Goal: Task Accomplishment & Management: Manage account settings

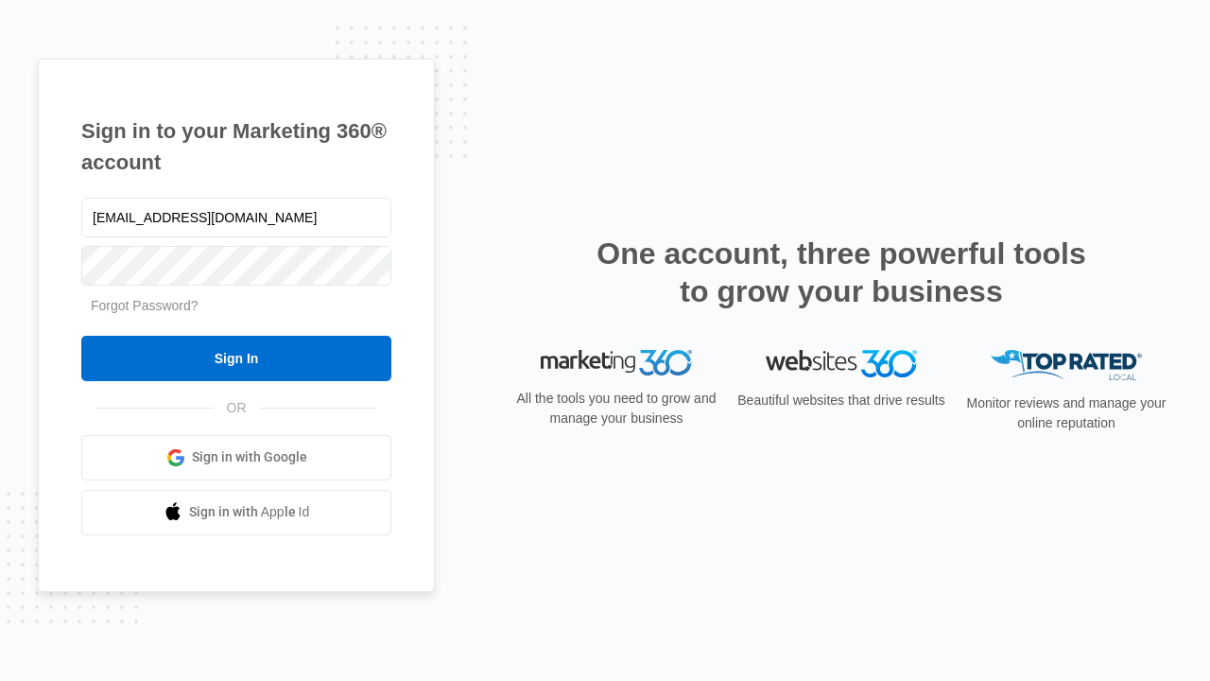
type input "[EMAIL_ADDRESS][DOMAIN_NAME]"
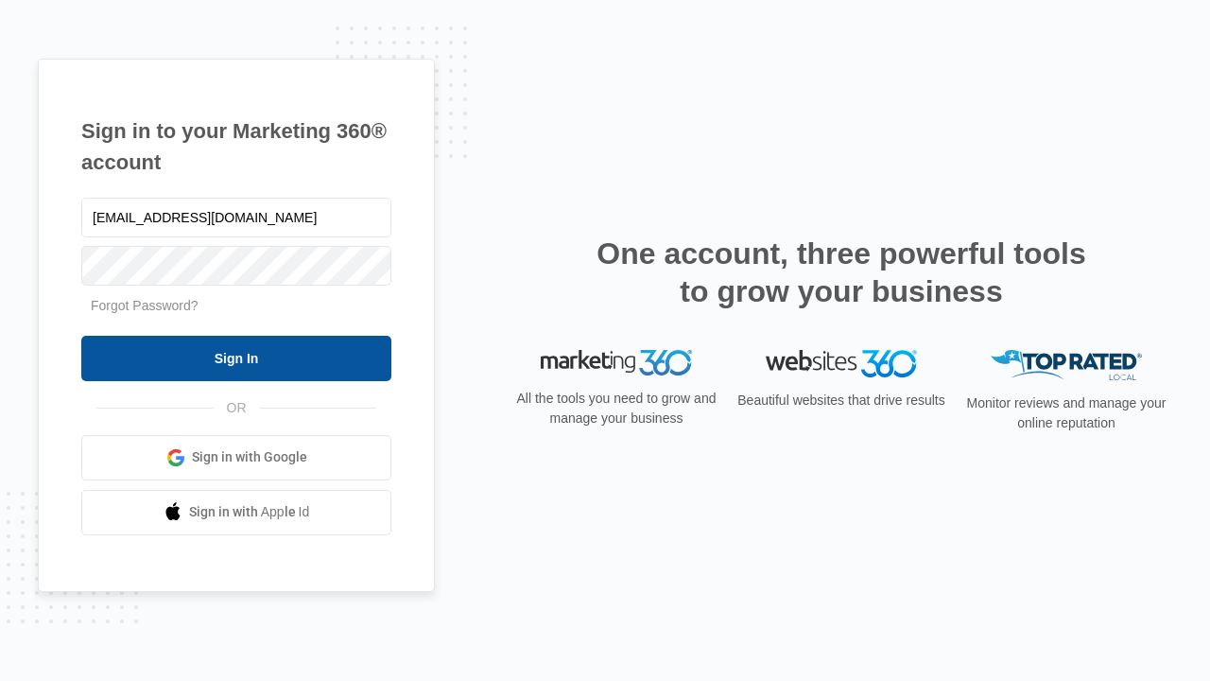
click at [236, 357] on input "Sign In" at bounding box center [236, 358] width 310 height 45
